Goal: Use online tool/utility: Utilize a website feature to perform a specific function

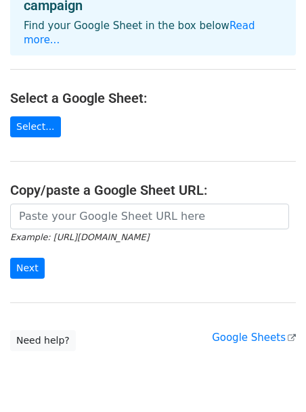
scroll to position [89, 0]
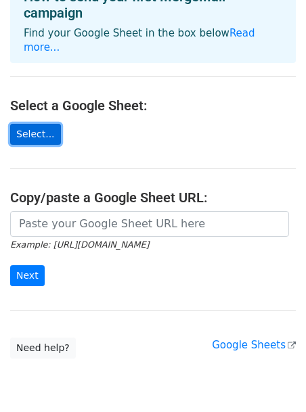
click at [44, 124] on link "Select..." at bounding box center [35, 134] width 51 height 21
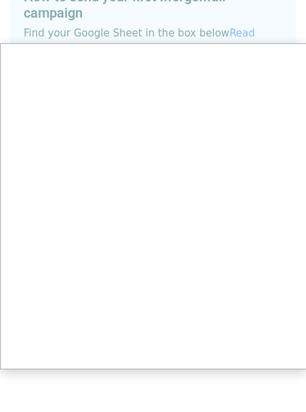
scroll to position [0, 0]
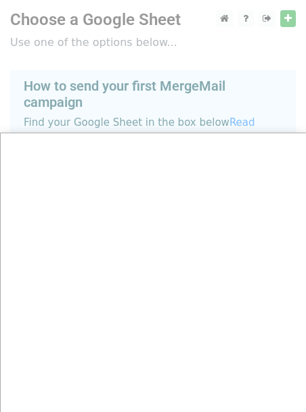
click at [105, 41] on div at bounding box center [153, 271] width 306 height 542
click at [284, 19] on div at bounding box center [153, 271] width 306 height 542
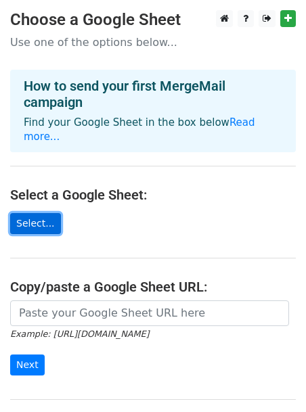
click at [39, 213] on link "Select..." at bounding box center [35, 223] width 51 height 21
click at [35, 213] on link "Select..." at bounding box center [35, 223] width 51 height 21
